Goal: Information Seeking & Learning: Learn about a topic

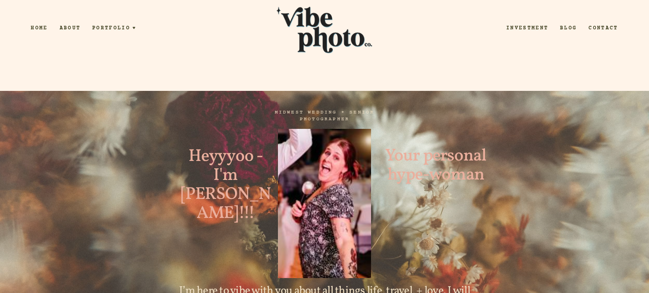
click at [542, 27] on link "Investment" at bounding box center [527, 28] width 54 height 8
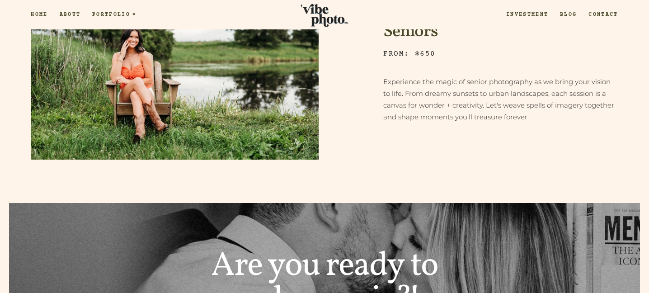
scroll to position [634, 0]
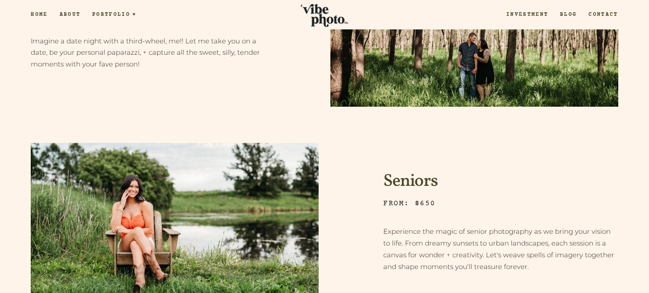
click at [71, 12] on link "About" at bounding box center [70, 15] width 33 height 8
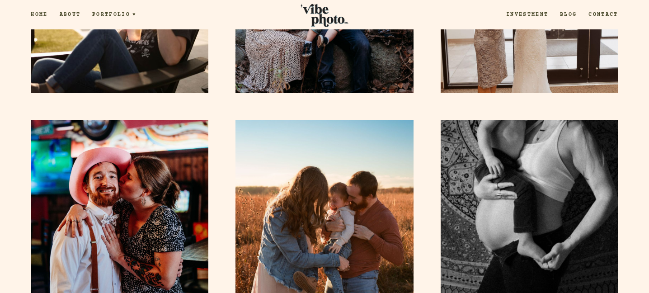
scroll to position [1176, 0]
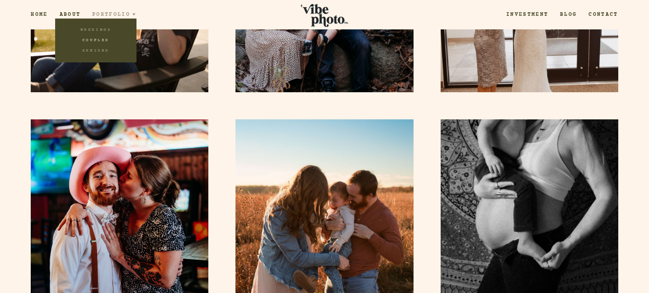
click at [100, 41] on link "Couples" at bounding box center [95, 40] width 81 height 10
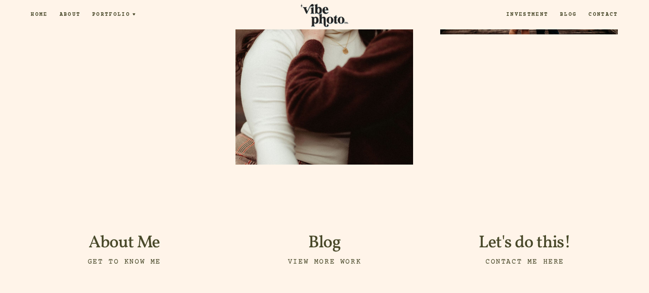
scroll to position [9330, 0]
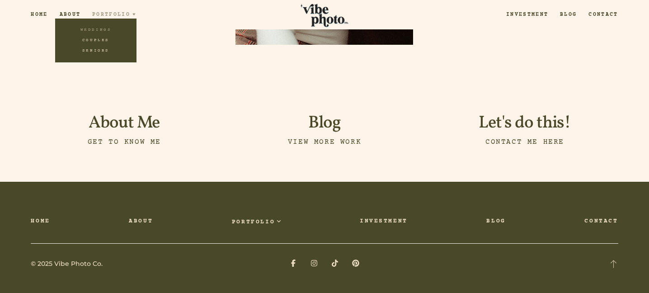
click at [107, 51] on link "Seniors" at bounding box center [95, 51] width 81 height 10
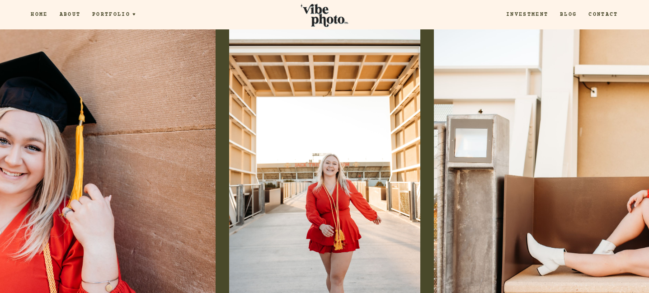
scroll to position [1637, 0]
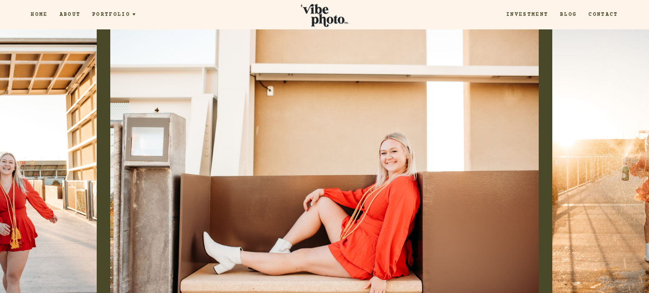
click at [21, 167] on div at bounding box center [81, 172] width 162 height 289
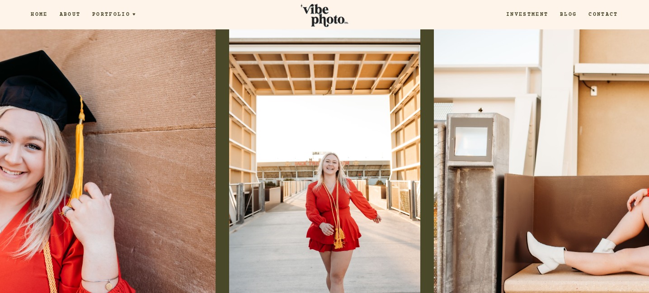
click at [21, 167] on div at bounding box center [81, 172] width 162 height 289
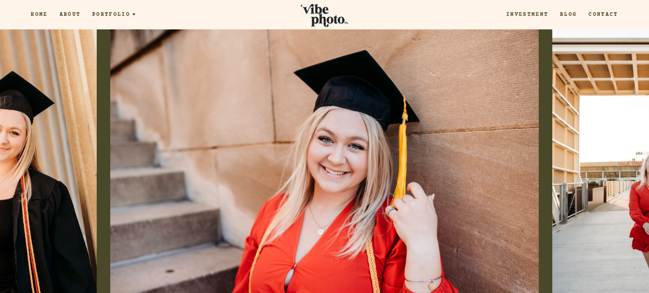
click at [21, 167] on div at bounding box center [81, 172] width 162 height 289
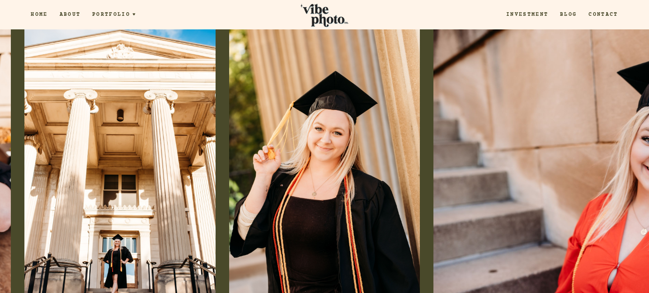
click at [21, 167] on div at bounding box center [81, 172] width 162 height 289
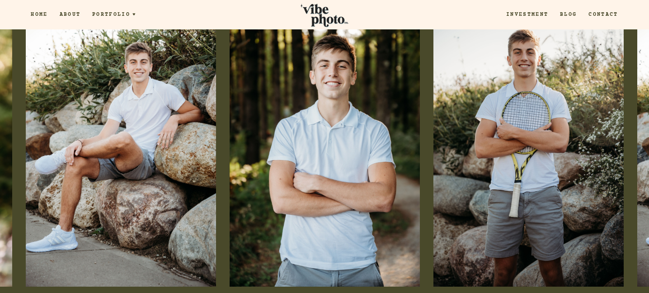
scroll to position [2347, 0]
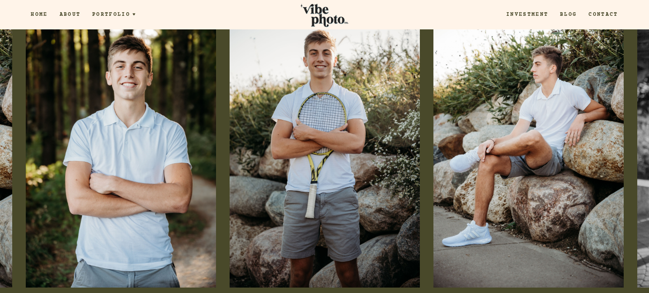
click at [639, 152] on div at bounding box center [568, 145] width 162 height 289
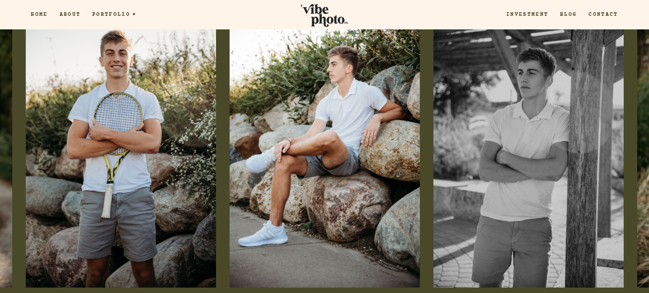
click at [639, 152] on div at bounding box center [568, 145] width 162 height 289
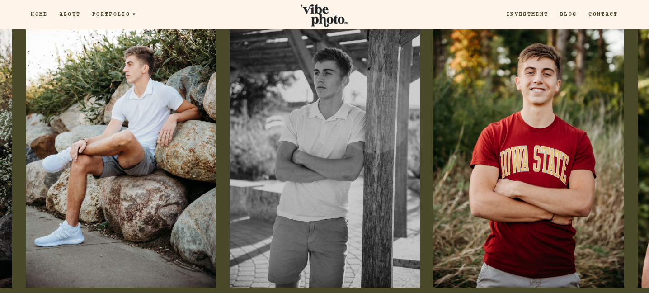
click at [639, 152] on div at bounding box center [568, 145] width 162 height 289
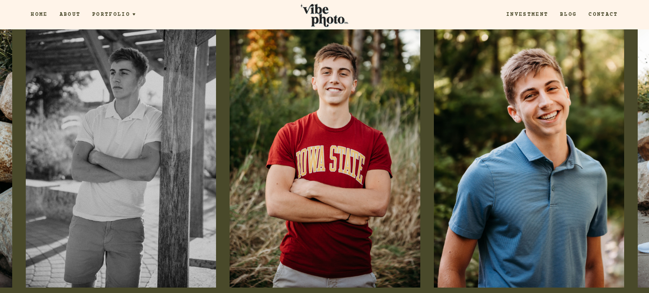
click at [639, 152] on div at bounding box center [568, 145] width 162 height 289
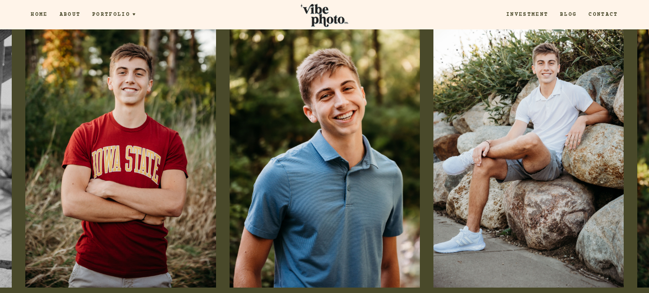
click at [639, 152] on div at bounding box center [568, 145] width 162 height 289
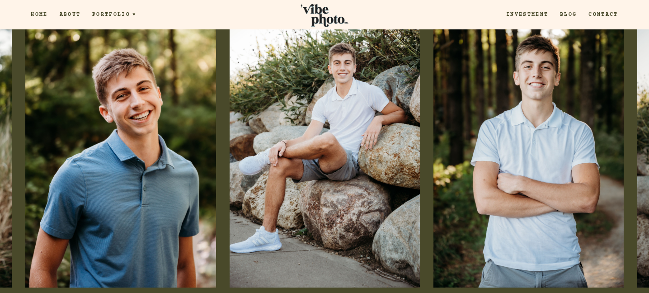
click at [639, 152] on div at bounding box center [568, 145] width 162 height 289
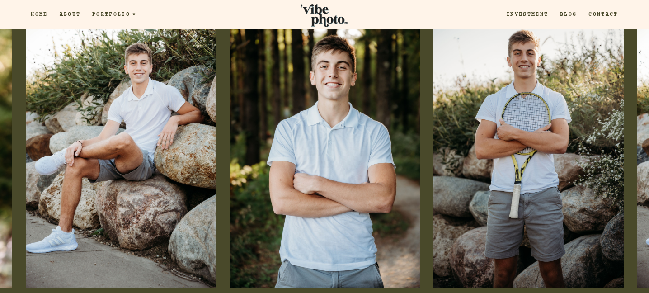
click at [639, 152] on div at bounding box center [568, 145] width 162 height 289
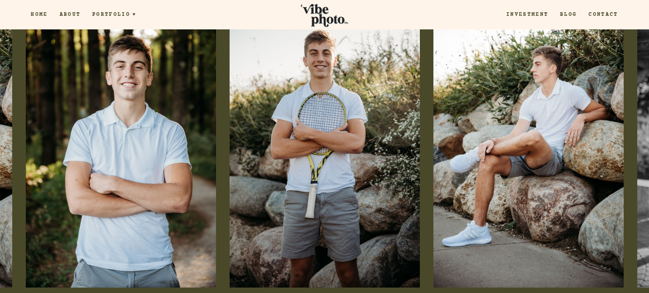
click at [639, 152] on div at bounding box center [568, 145] width 162 height 289
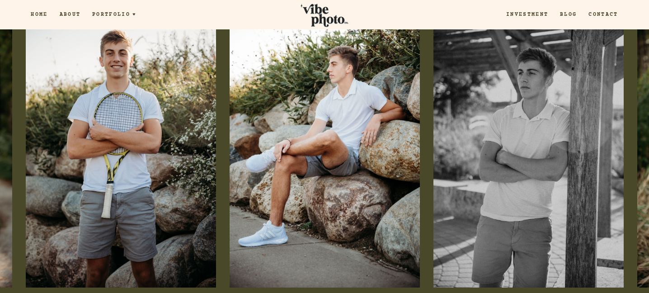
click at [639, 152] on div at bounding box center [568, 145] width 162 height 289
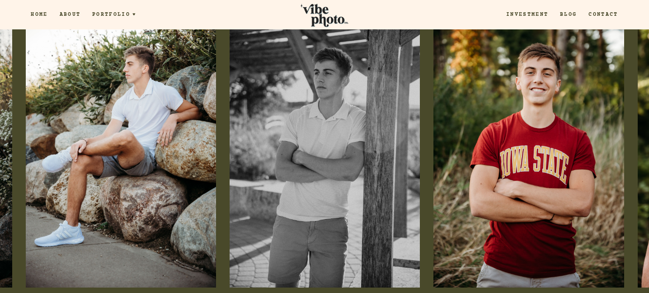
click at [639, 152] on div at bounding box center [568, 145] width 162 height 289
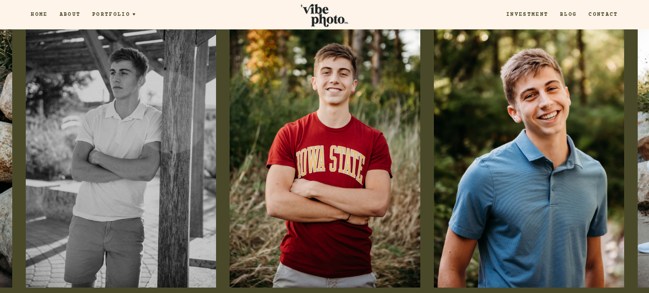
click at [639, 152] on div at bounding box center [568, 145] width 162 height 289
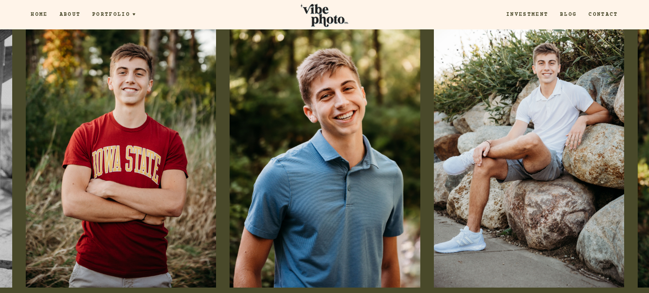
click at [639, 152] on div at bounding box center [568, 145] width 162 height 289
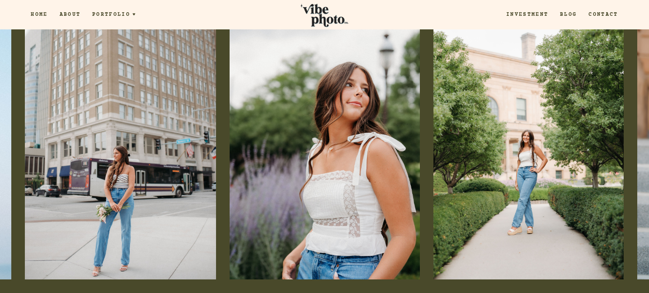
scroll to position [984, 0]
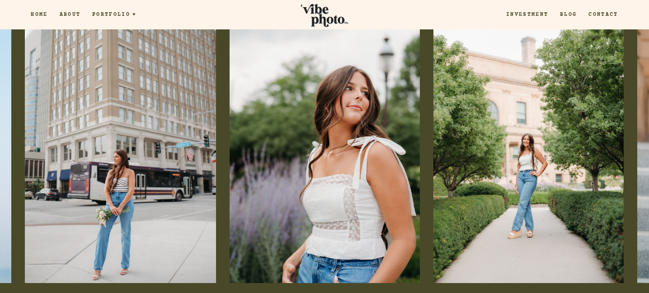
click at [635, 120] on div at bounding box center [568, 141] width 162 height 289
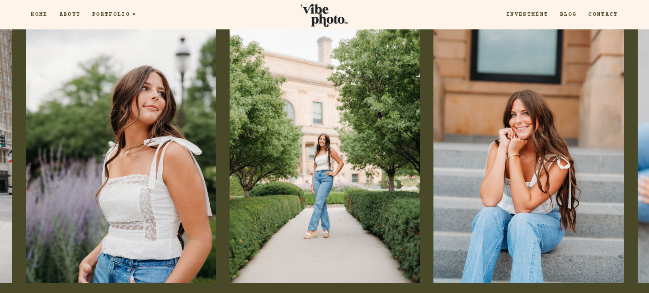
click at [635, 120] on div at bounding box center [568, 141] width 162 height 289
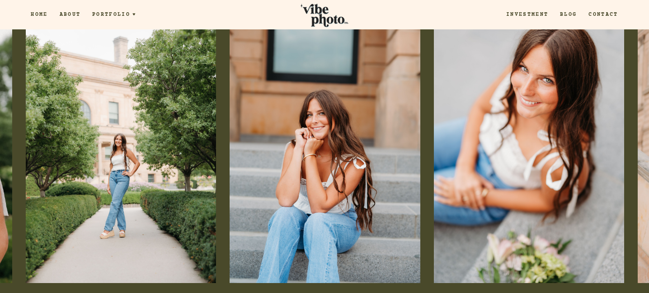
click at [635, 120] on div at bounding box center [568, 141] width 162 height 289
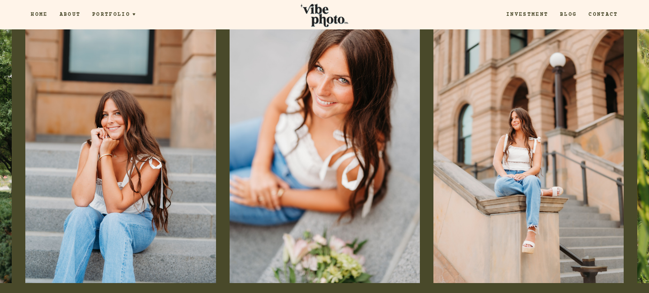
click at [635, 120] on div at bounding box center [568, 141] width 162 height 289
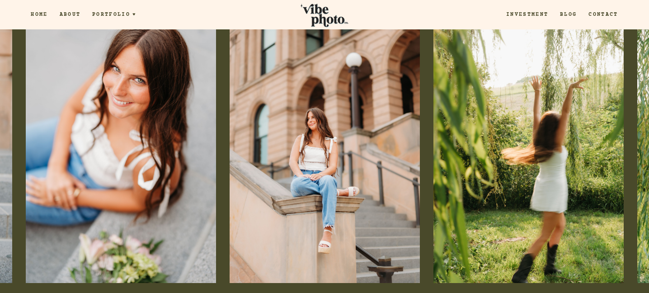
click at [635, 120] on div at bounding box center [568, 141] width 162 height 289
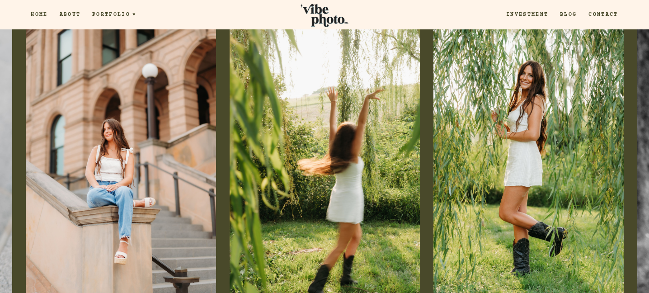
scroll to position [971, 0]
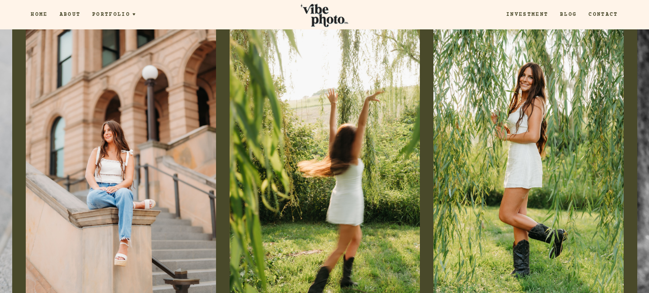
click at [635, 120] on div at bounding box center [568, 153] width 162 height 289
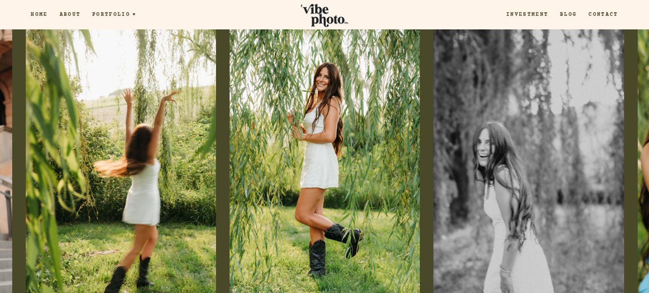
click at [635, 120] on div at bounding box center [568, 153] width 162 height 289
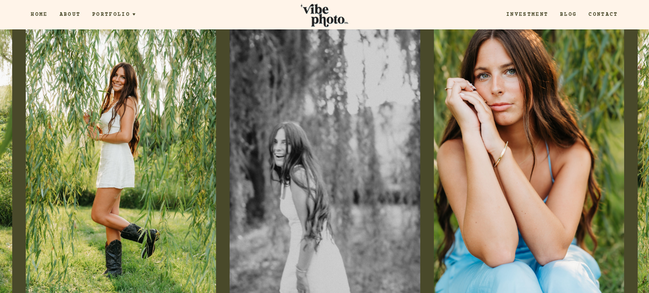
click at [635, 120] on div at bounding box center [568, 153] width 162 height 289
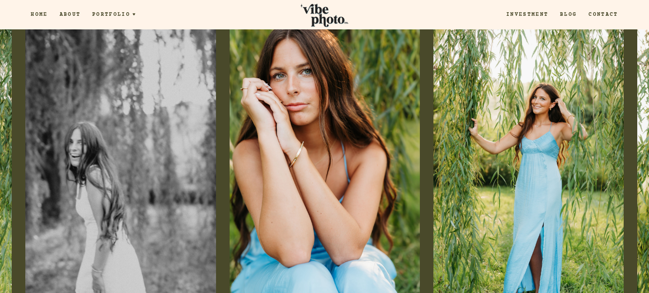
click at [635, 120] on div at bounding box center [568, 153] width 162 height 289
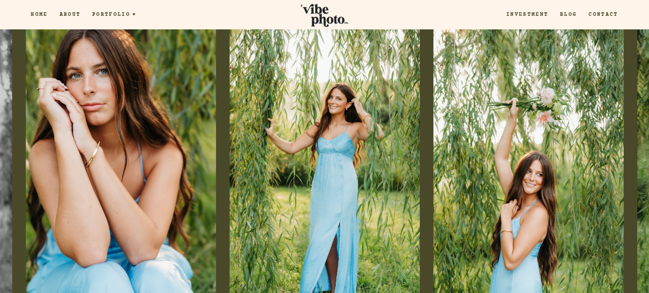
click at [635, 120] on div at bounding box center [568, 153] width 162 height 289
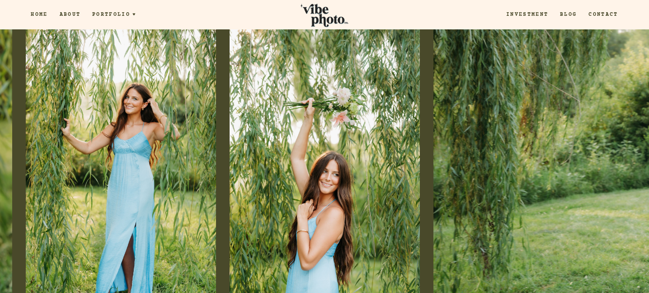
click at [635, 120] on div at bounding box center [568, 153] width 162 height 289
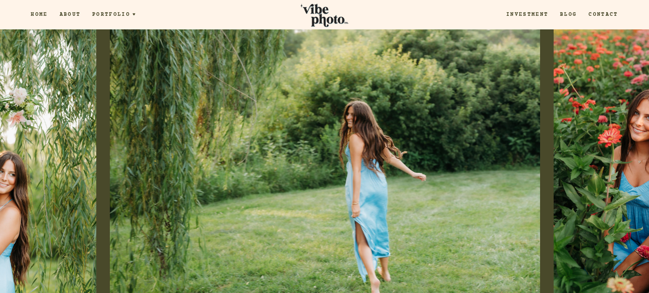
click at [635, 120] on div at bounding box center [568, 153] width 162 height 289
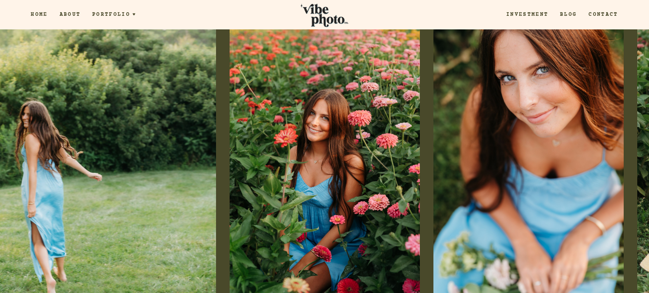
click at [635, 120] on div at bounding box center [568, 153] width 162 height 289
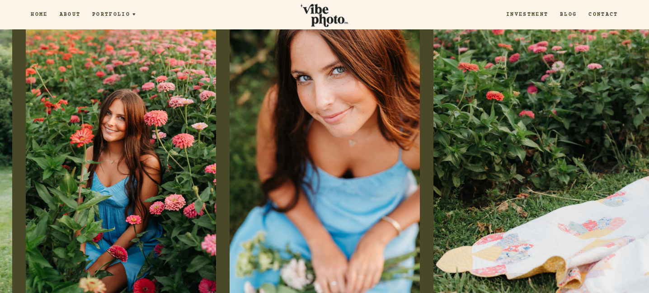
click at [635, 120] on div at bounding box center [568, 153] width 162 height 289
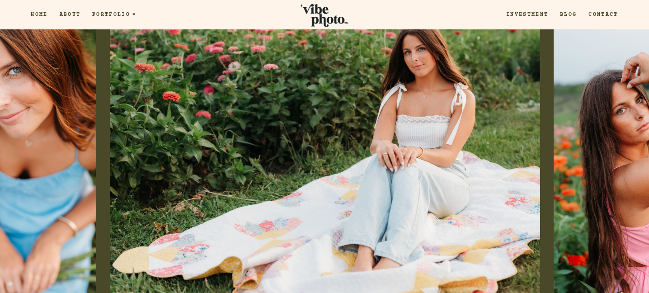
scroll to position [974, 0]
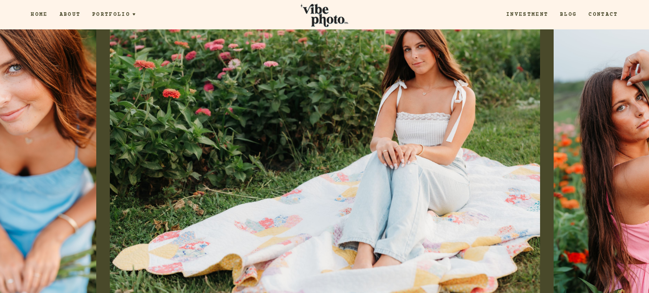
click at [635, 125] on div at bounding box center [568, 151] width 162 height 289
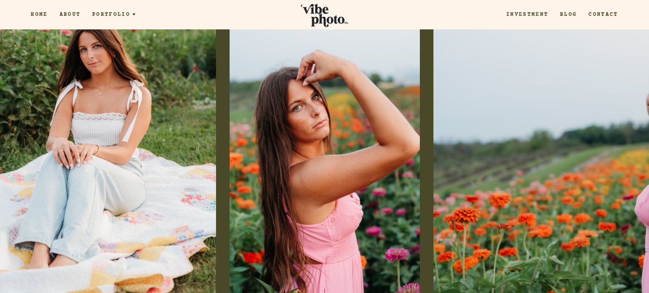
click at [635, 125] on div at bounding box center [568, 151] width 162 height 289
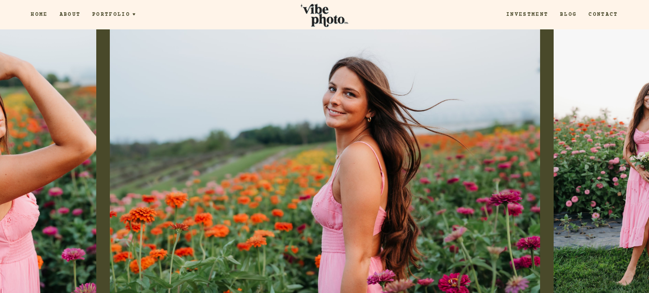
click at [635, 125] on div at bounding box center [568, 151] width 162 height 289
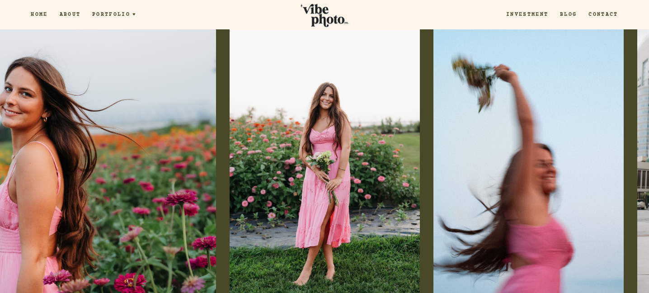
click at [635, 125] on div at bounding box center [568, 151] width 162 height 289
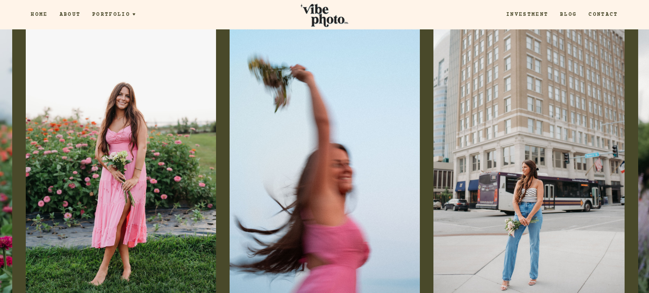
click at [635, 125] on div at bounding box center [568, 151] width 162 height 289
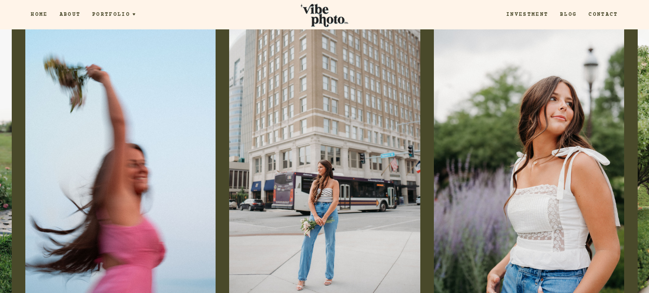
click at [635, 125] on div at bounding box center [568, 151] width 162 height 289
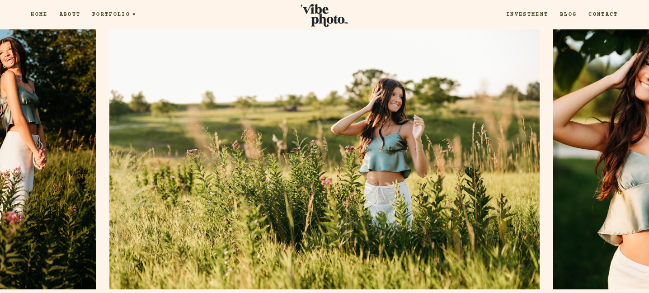
scroll to position [638, 0]
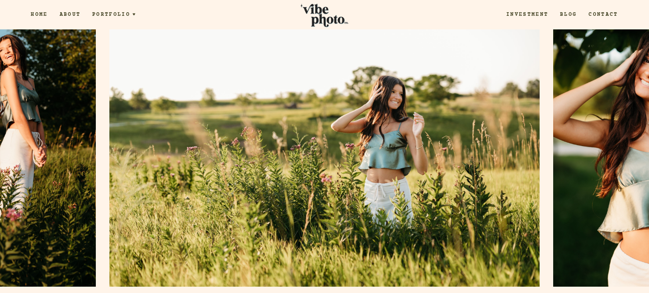
click at [629, 136] on div at bounding box center [568, 144] width 162 height 289
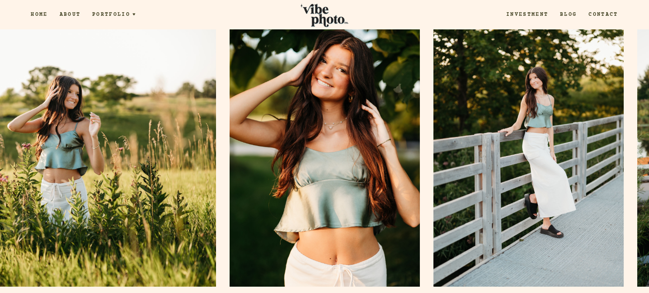
click at [629, 136] on div at bounding box center [568, 144] width 162 height 289
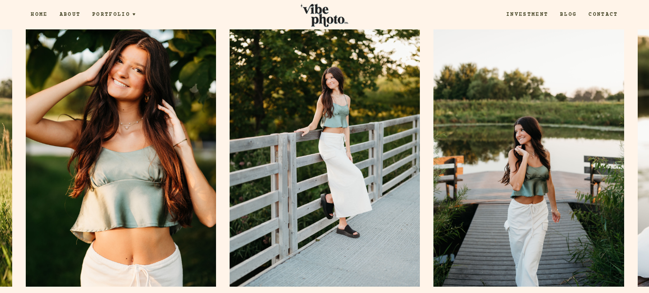
click at [629, 136] on div at bounding box center [568, 144] width 162 height 289
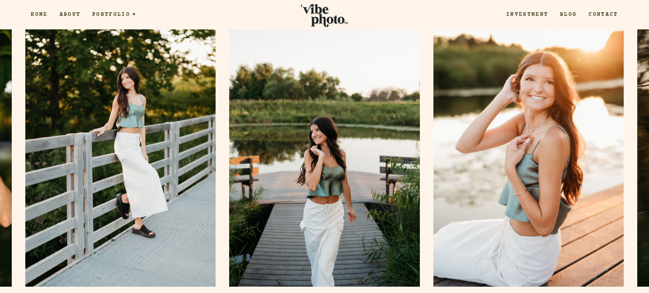
click at [629, 136] on div at bounding box center [568, 144] width 162 height 289
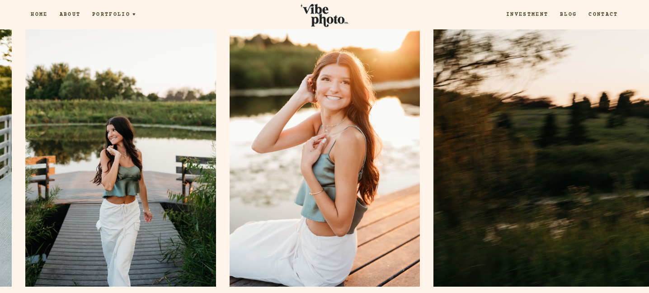
click at [629, 136] on div at bounding box center [568, 144] width 162 height 289
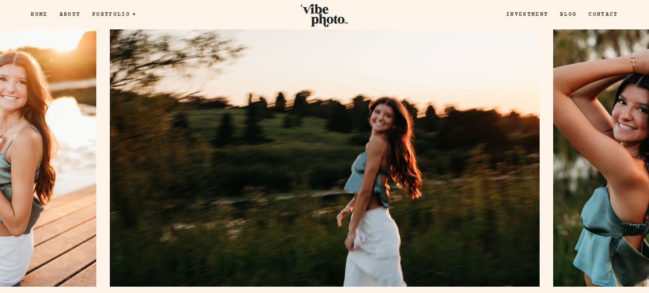
click at [629, 136] on div at bounding box center [568, 144] width 162 height 289
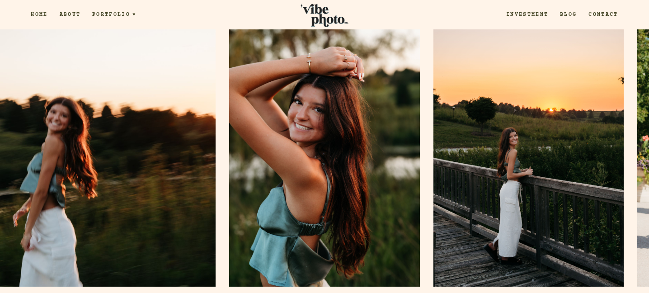
click at [629, 136] on div at bounding box center [568, 144] width 162 height 289
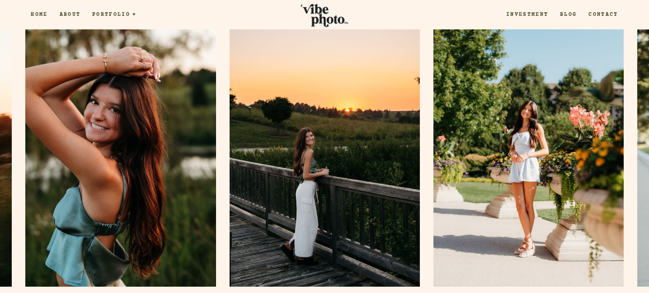
click at [629, 136] on div at bounding box center [568, 144] width 162 height 289
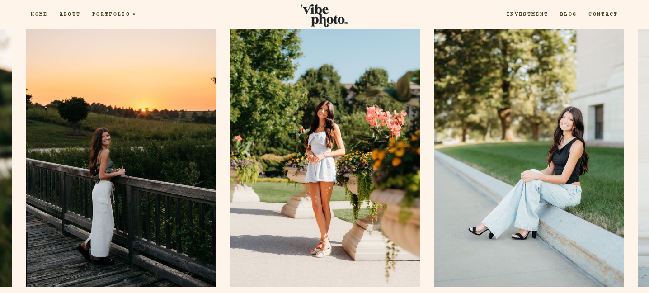
click at [629, 136] on div at bounding box center [568, 144] width 162 height 289
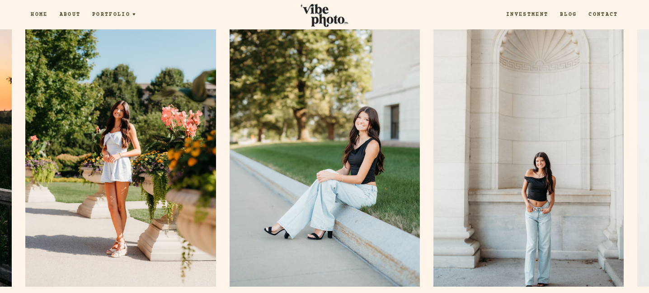
click at [629, 136] on div at bounding box center [568, 144] width 162 height 289
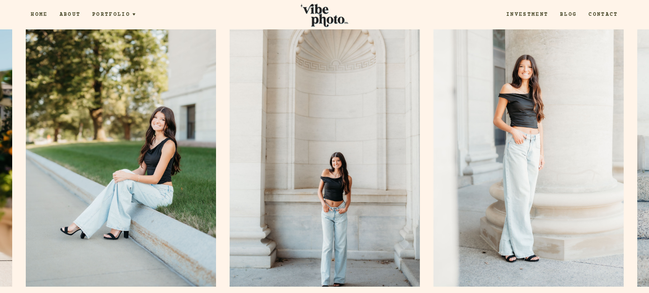
click at [629, 136] on div at bounding box center [568, 144] width 162 height 289
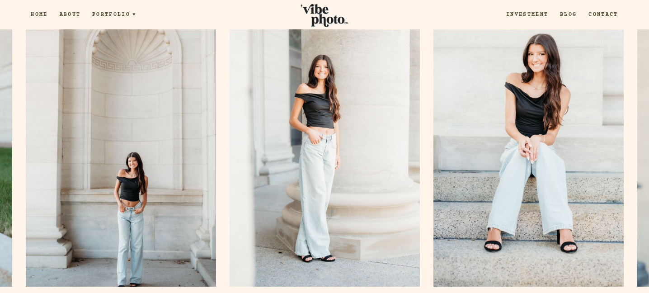
click at [629, 136] on div at bounding box center [568, 144] width 162 height 289
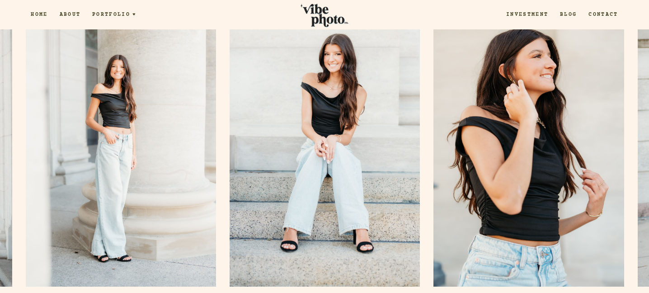
click at [629, 136] on div at bounding box center [568, 144] width 162 height 289
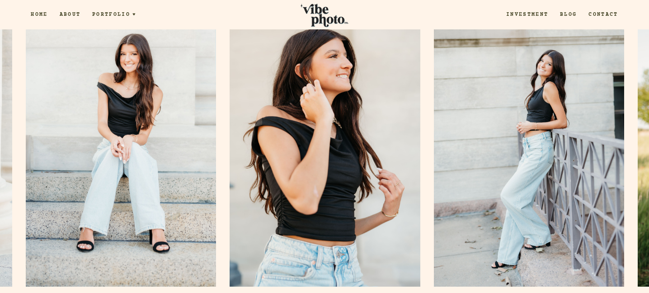
click at [629, 136] on div at bounding box center [568, 144] width 162 height 289
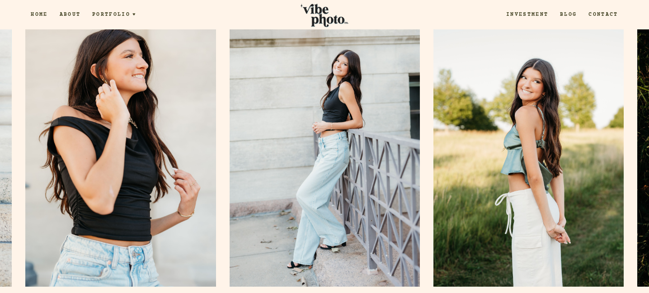
click at [629, 136] on div at bounding box center [568, 144] width 162 height 289
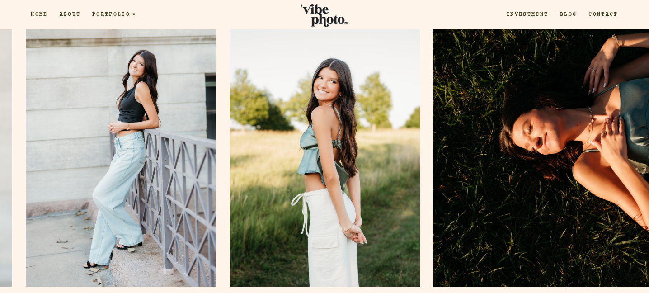
click at [629, 136] on div at bounding box center [568, 144] width 162 height 289
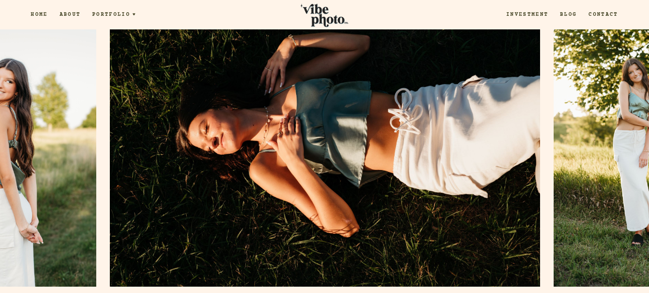
click at [629, 136] on div at bounding box center [568, 144] width 162 height 289
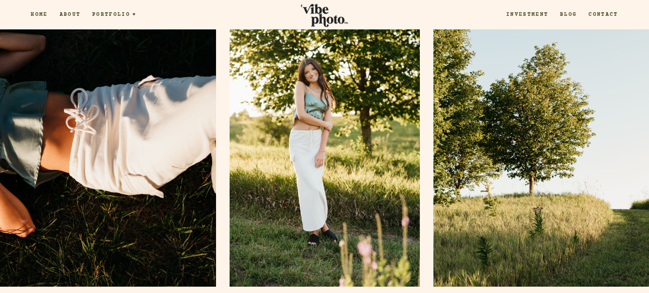
click at [629, 136] on div at bounding box center [568, 144] width 162 height 289
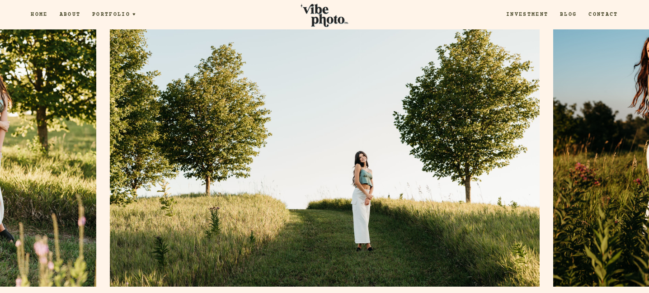
click at [629, 136] on div at bounding box center [568, 144] width 162 height 289
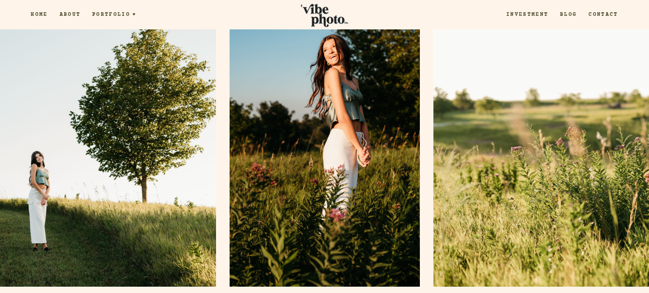
click at [629, 136] on div at bounding box center [568, 144] width 162 height 289
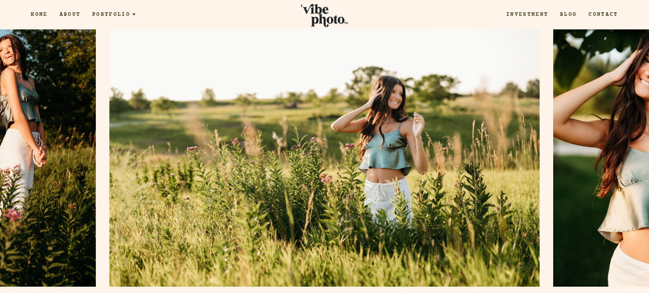
click at [629, 136] on div at bounding box center [568, 144] width 162 height 289
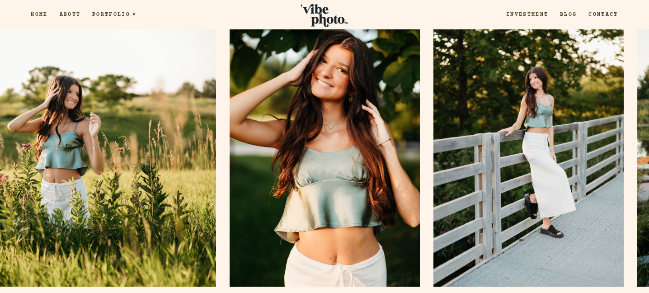
click at [629, 136] on div at bounding box center [568, 144] width 162 height 289
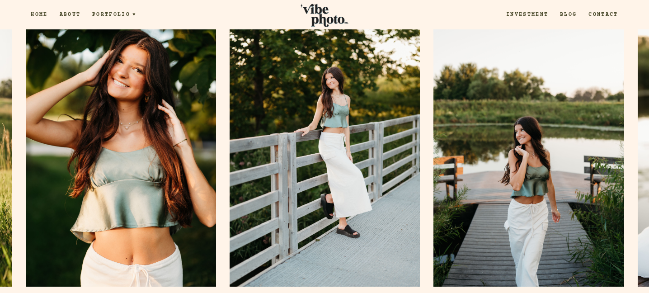
click at [629, 136] on div at bounding box center [568, 144] width 162 height 289
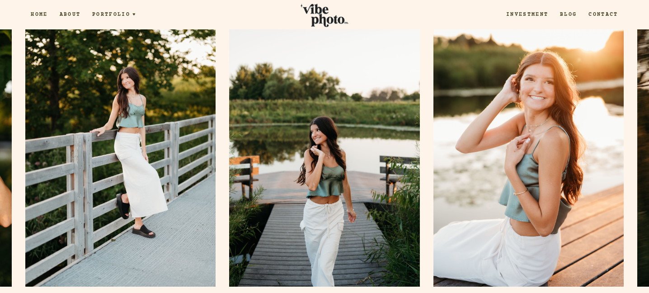
click at [629, 136] on div at bounding box center [568, 144] width 162 height 289
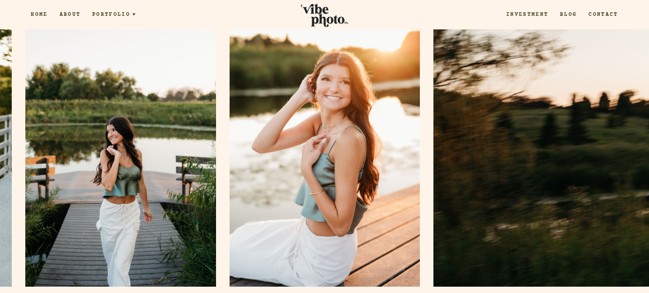
click at [629, 136] on div at bounding box center [568, 144] width 162 height 289
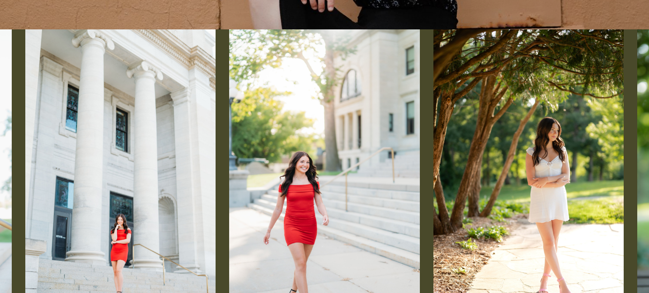
scroll to position [268, 0]
click at [609, 161] on div at bounding box center [568, 173] width 162 height 289
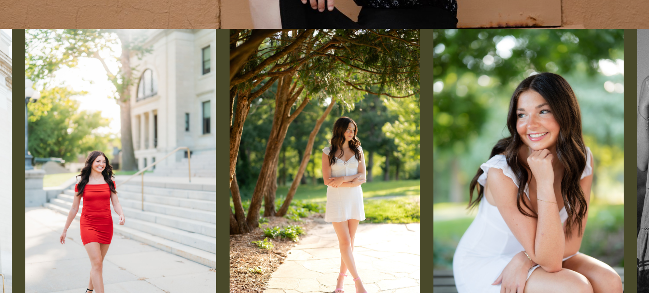
click at [609, 161] on div at bounding box center [568, 173] width 162 height 289
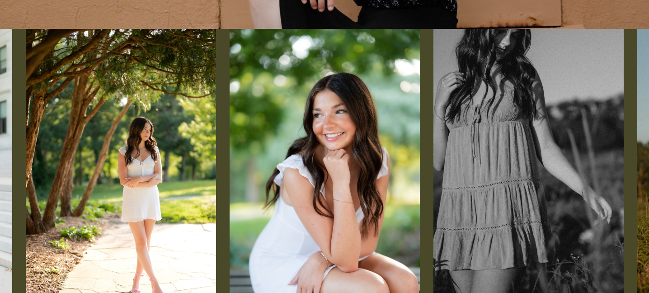
click at [609, 161] on div at bounding box center [568, 173] width 162 height 289
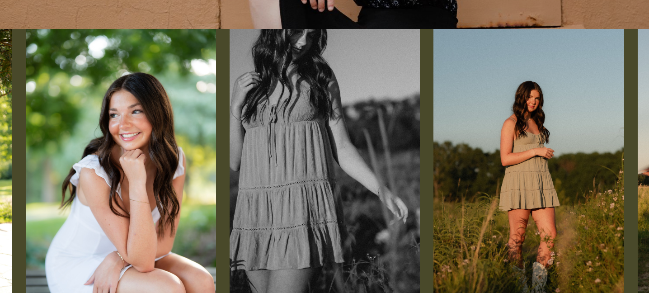
click at [609, 161] on div at bounding box center [568, 173] width 162 height 289
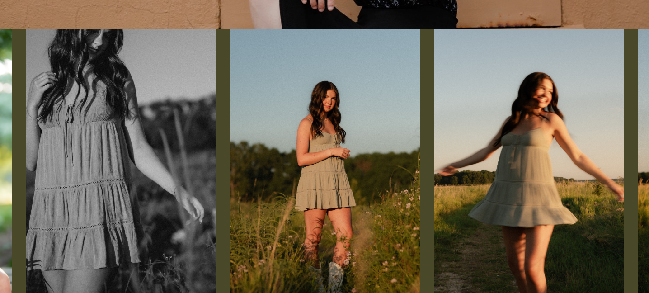
click at [609, 161] on div at bounding box center [568, 173] width 162 height 289
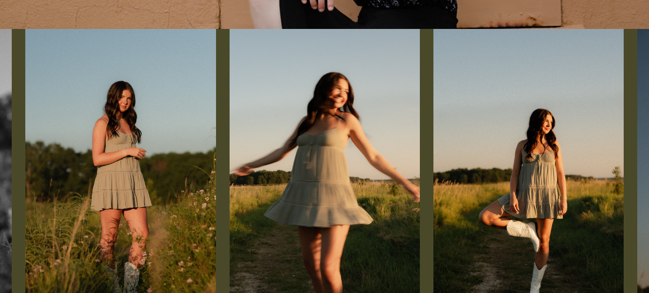
click at [609, 161] on div at bounding box center [568, 173] width 162 height 289
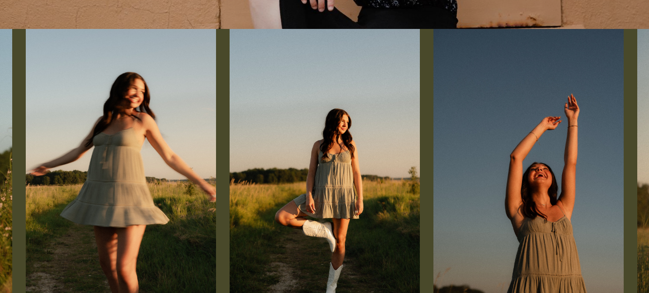
click at [609, 161] on div at bounding box center [568, 173] width 162 height 289
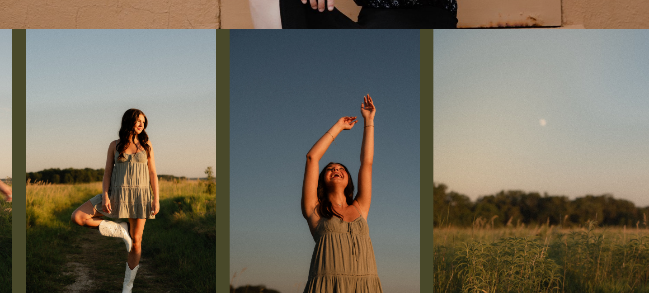
click at [609, 161] on div at bounding box center [568, 173] width 162 height 289
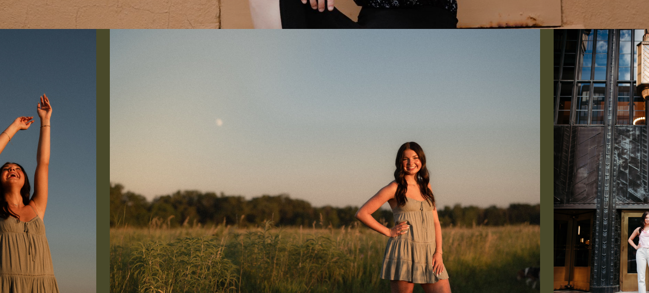
click at [609, 161] on div at bounding box center [568, 173] width 162 height 289
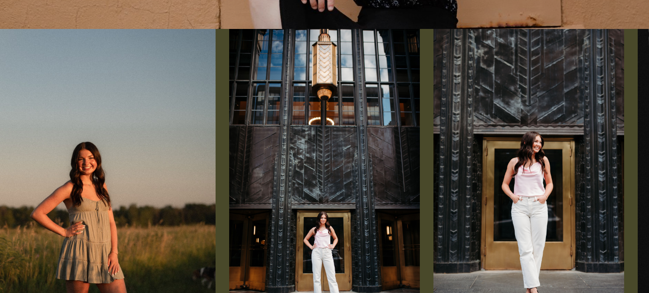
click at [609, 161] on div at bounding box center [568, 173] width 162 height 289
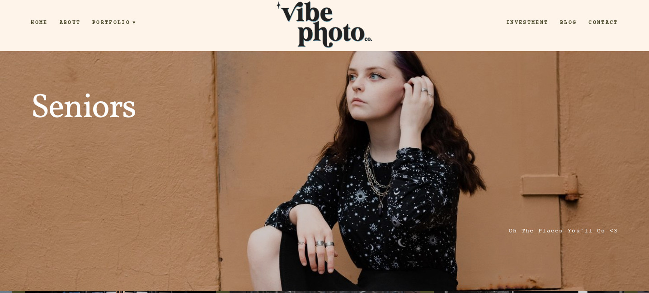
scroll to position [0, 0]
